Goal: Task Accomplishment & Management: Use online tool/utility

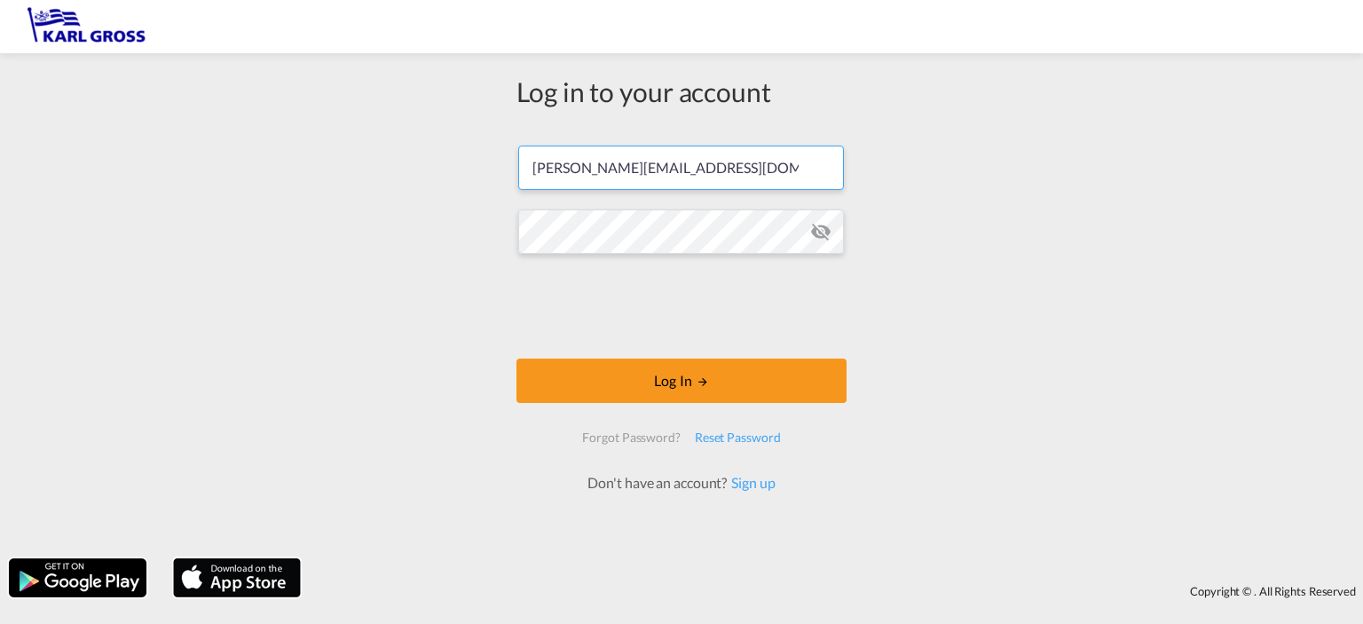
drag, startPoint x: 741, startPoint y: 177, endPoint x: 362, endPoint y: 174, distance: 378.9
click at [362, 174] on div "Log in to your account [PERSON_NAME][EMAIL_ADDRESS][DOMAIN_NAME] Log In Forgot …" at bounding box center [681, 305] width 1363 height 487
paste input "[PERSON_NAME]"
type input "[PERSON_NAME][EMAIL_ADDRESS][DOMAIN_NAME]"
click at [444, 226] on div "Log in to your account [PERSON_NAME][EMAIL_ADDRESS][DOMAIN_NAME] Log In Forgot …" at bounding box center [681, 305] width 1363 height 487
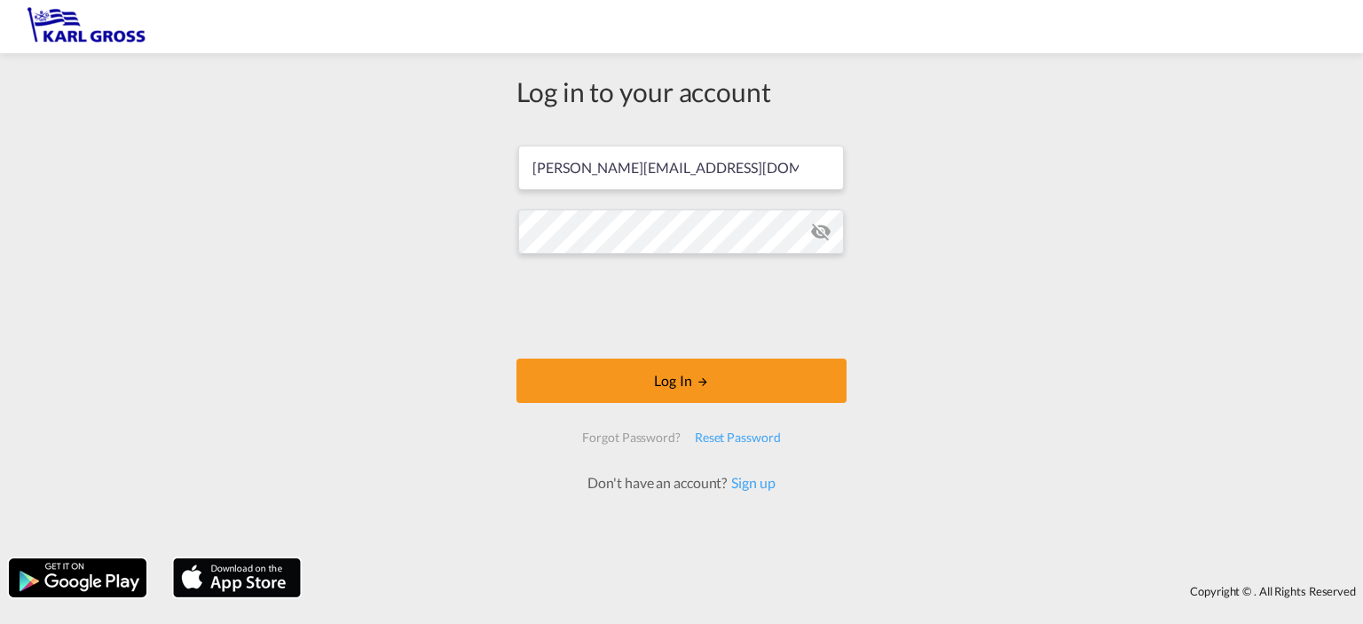
click at [998, 227] on div "Log in to your account [PERSON_NAME][EMAIL_ADDRESS][DOMAIN_NAME] Log In Forgot …" at bounding box center [681, 305] width 1363 height 487
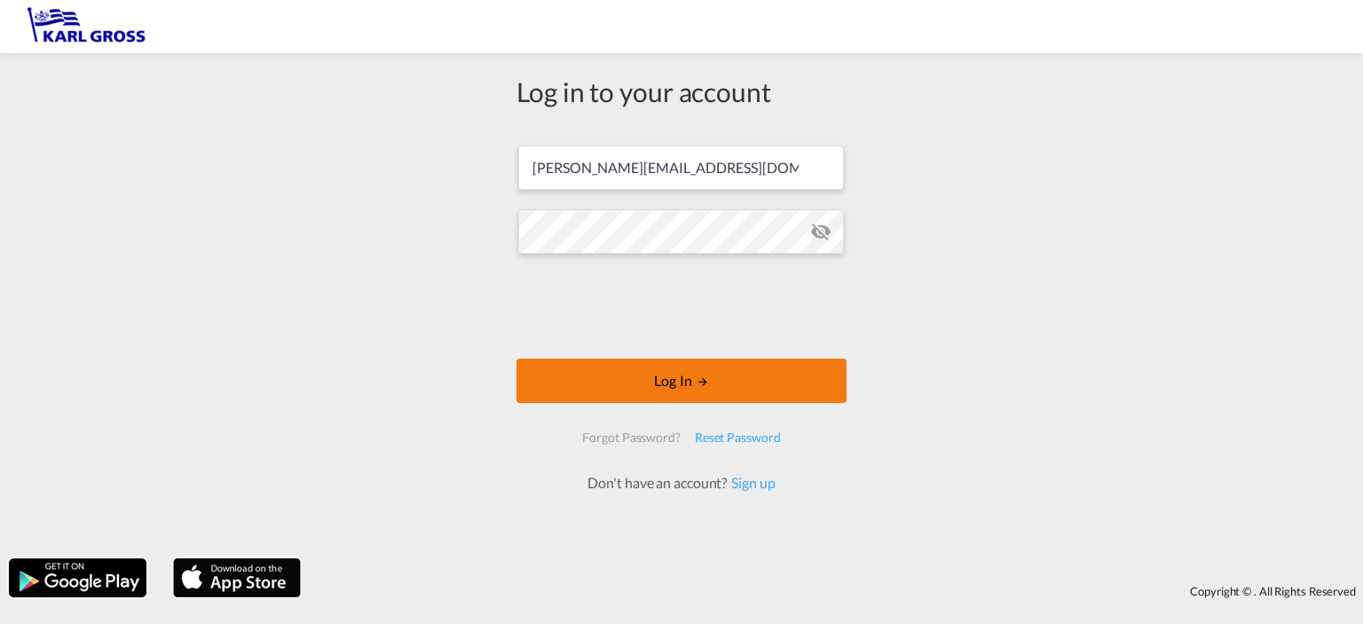
click at [571, 385] on button "Log In" at bounding box center [681, 381] width 330 height 44
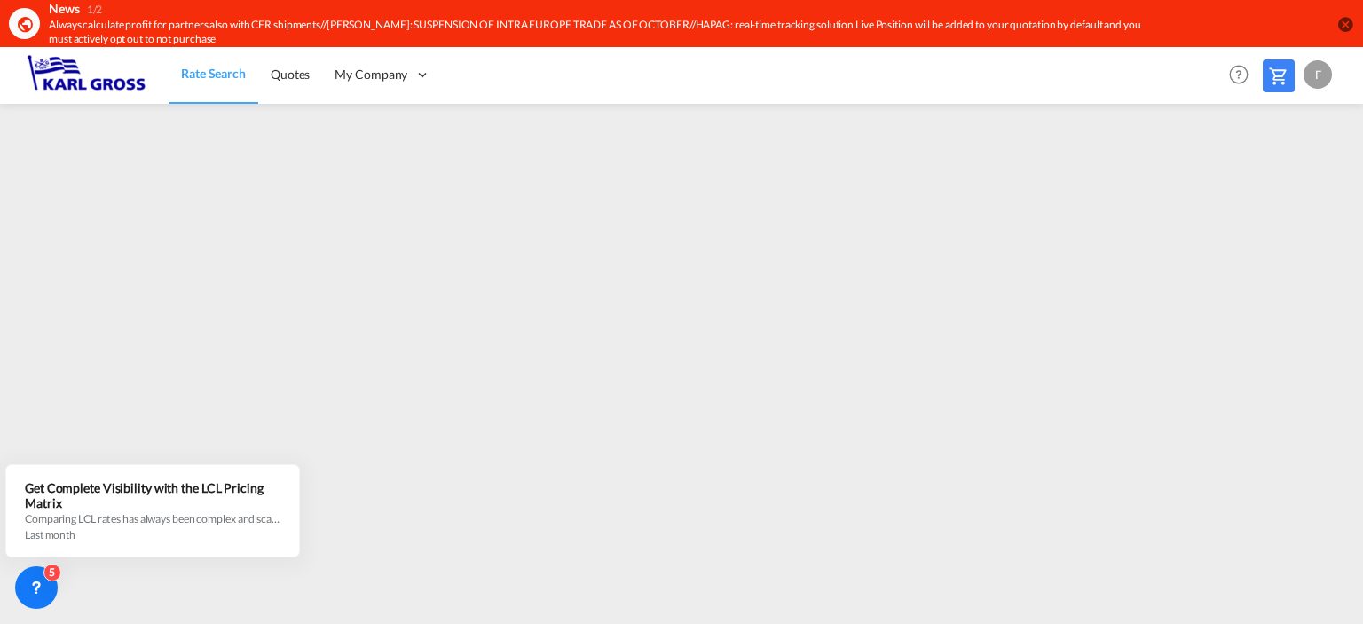
click at [1345, 23] on md-icon "icon-close-circle" at bounding box center [1345, 24] width 18 height 18
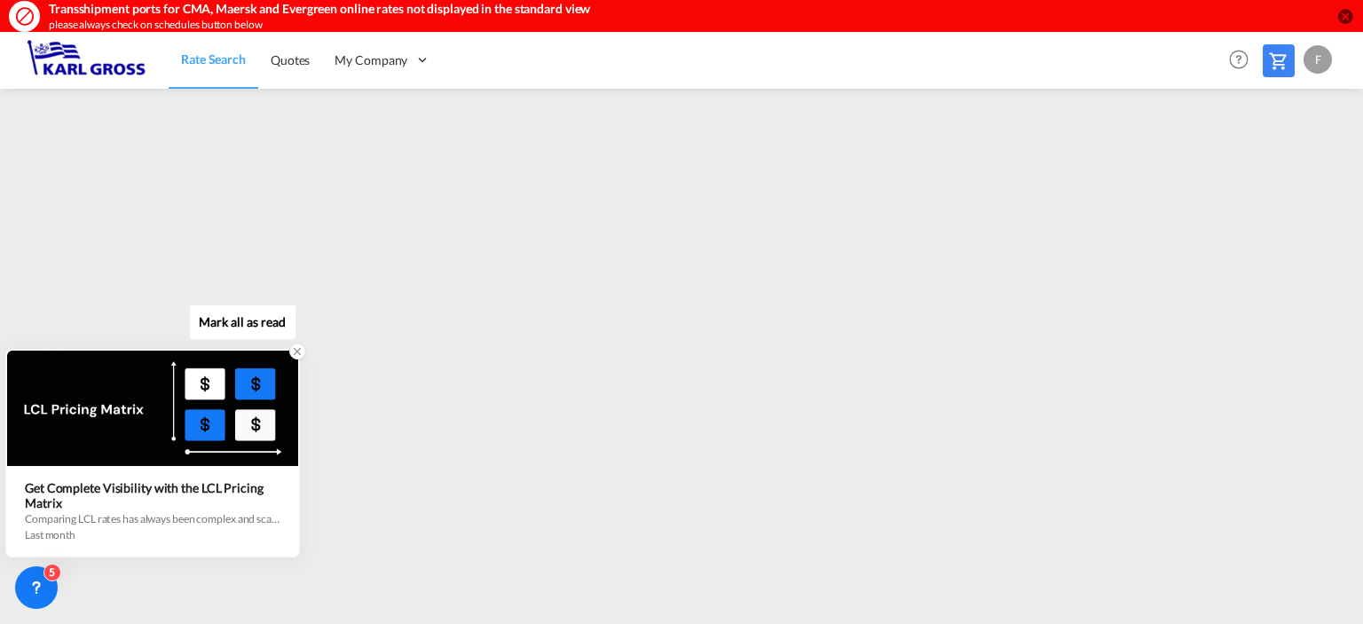
click at [293, 354] on icon at bounding box center [297, 351] width 12 height 12
